Goal: Task Accomplishment & Management: Complete application form

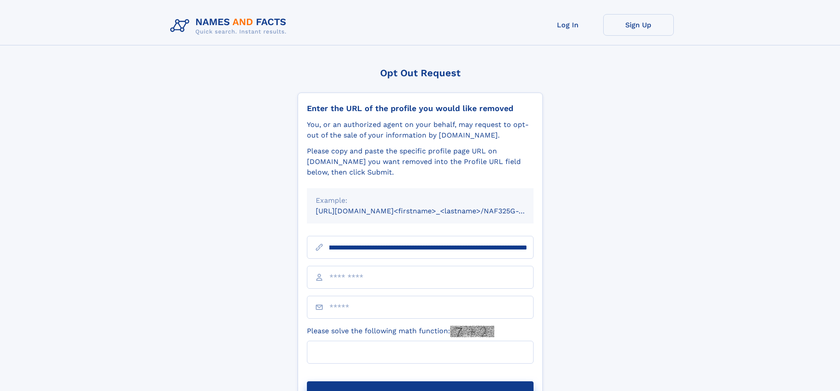
scroll to position [0, 106]
type input "**********"
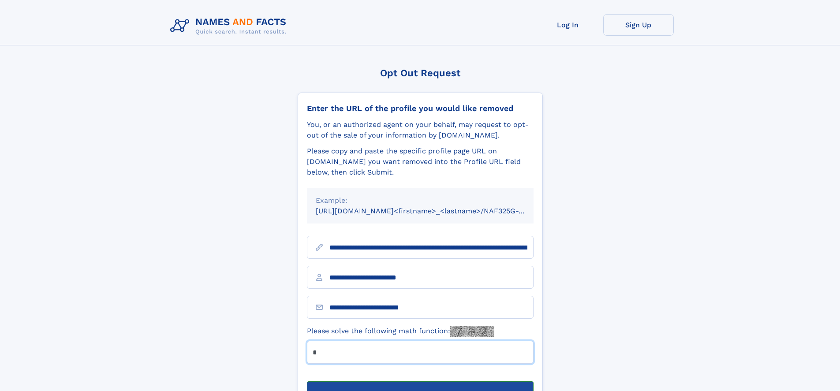
type input "*"
click at [420, 381] on button "Submit Opt Out Request" at bounding box center [420, 395] width 227 height 28
